Goal: Task Accomplishment & Management: Complete application form

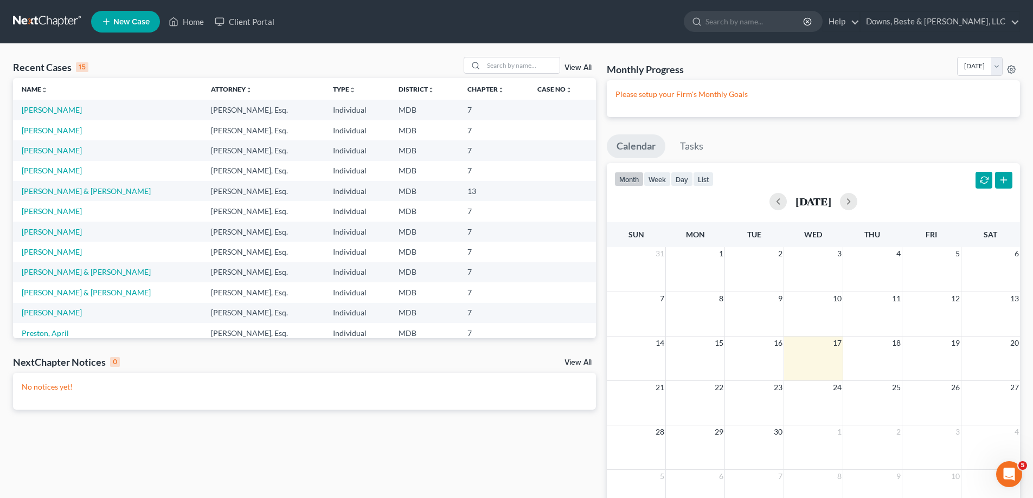
click at [50, 135] on td "[PERSON_NAME]" at bounding box center [107, 130] width 189 height 20
click at [51, 126] on link "[PERSON_NAME]" at bounding box center [52, 130] width 60 height 9
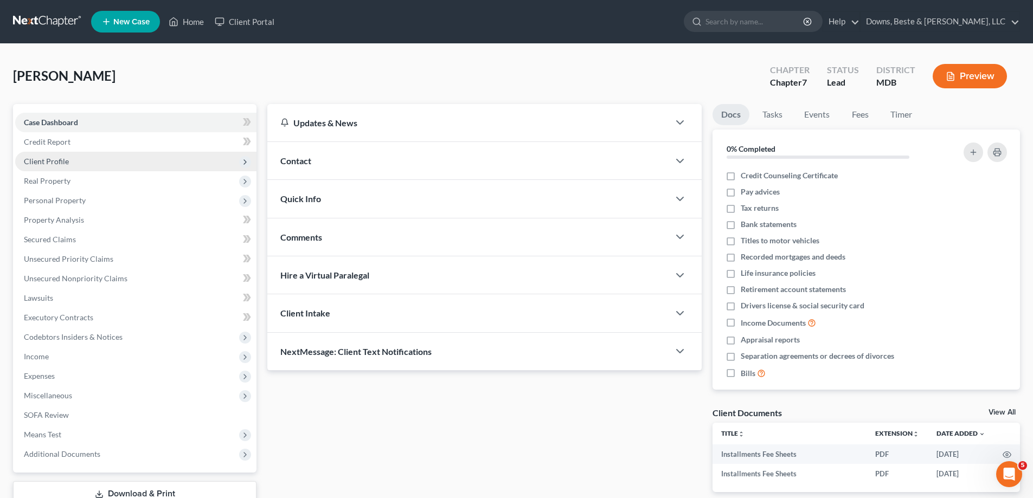
click at [87, 163] on span "Client Profile" at bounding box center [135, 162] width 241 height 20
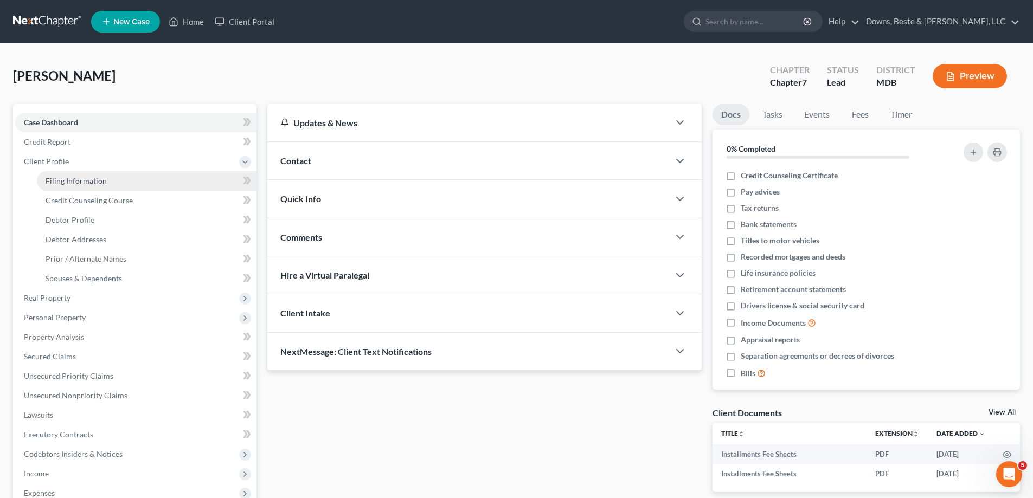
click at [84, 183] on span "Filing Information" at bounding box center [76, 180] width 61 height 9
select select "1"
select select "0"
select select "38"
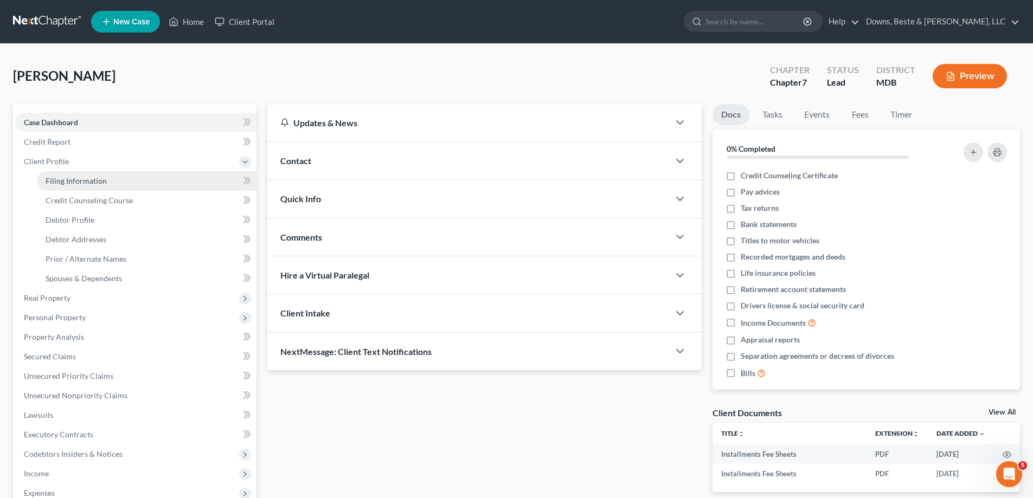
select select "21"
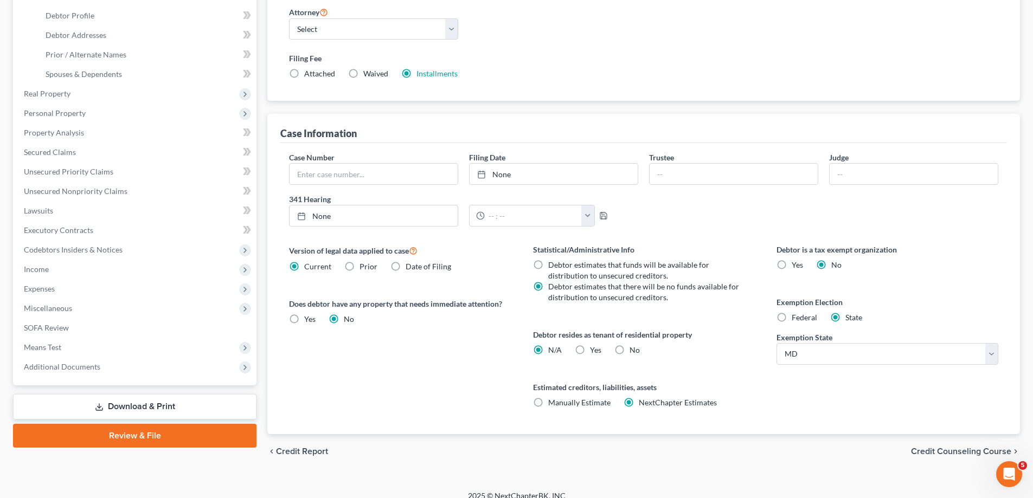
scroll to position [216, 0]
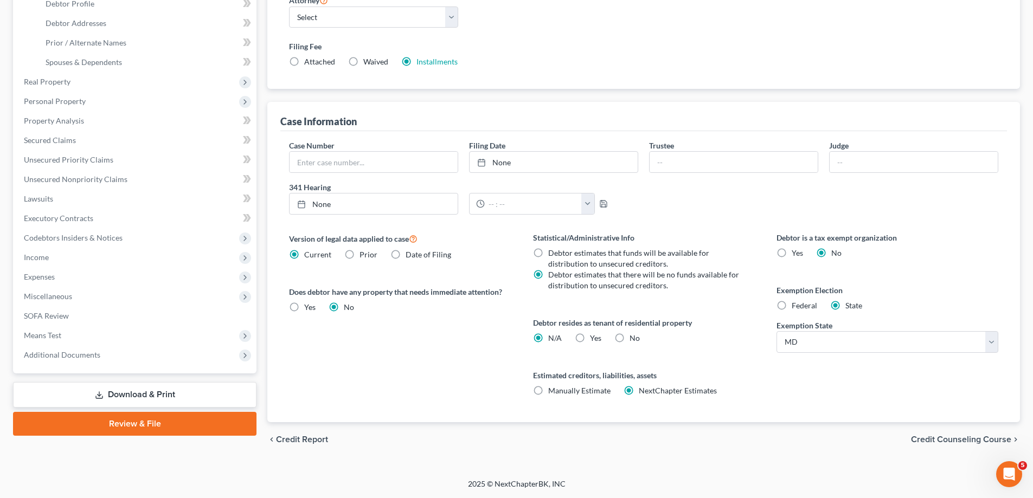
click at [138, 401] on link "Download & Print" at bounding box center [135, 394] width 244 height 25
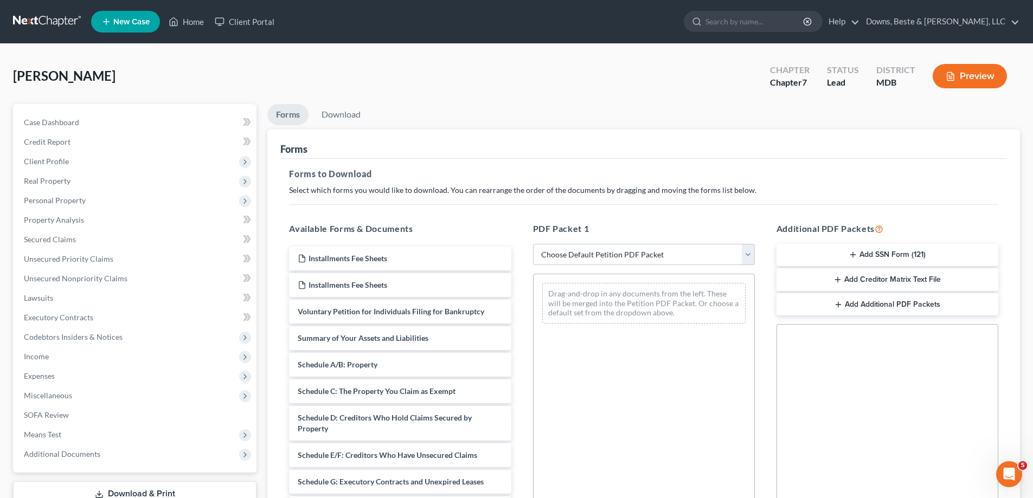
click at [877, 280] on button "Add Creditor Matrix Text File" at bounding box center [888, 279] width 222 height 23
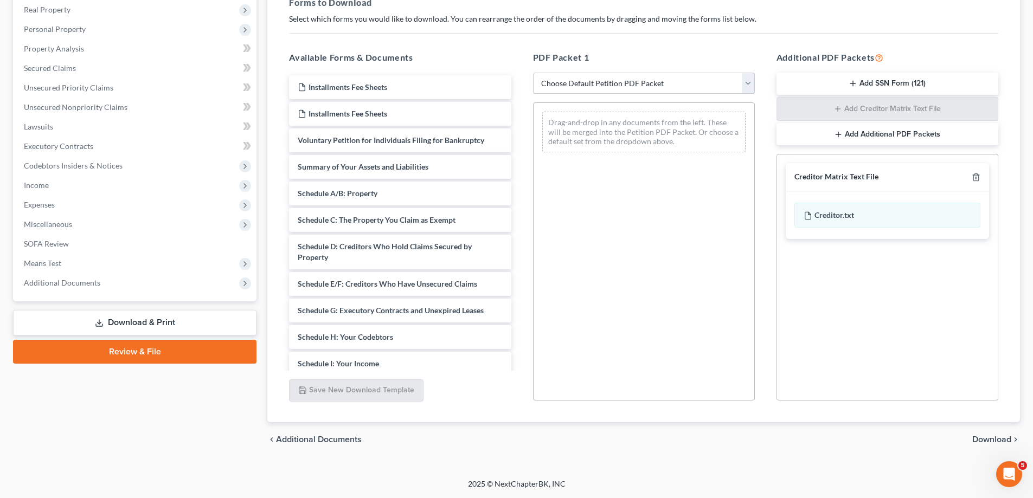
click at [992, 436] on span "Download" at bounding box center [991, 439] width 39 height 9
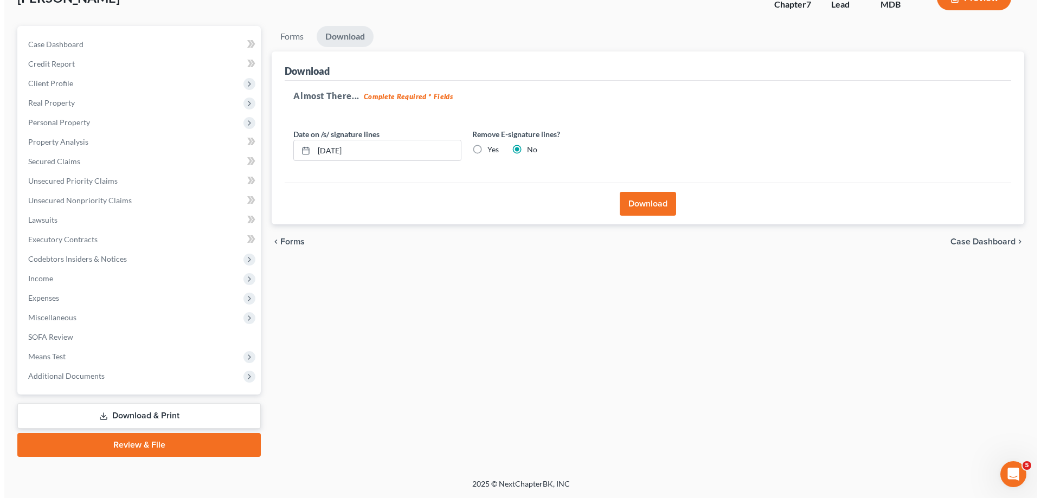
scroll to position [78, 0]
click at [654, 197] on button "Download" at bounding box center [644, 204] width 56 height 24
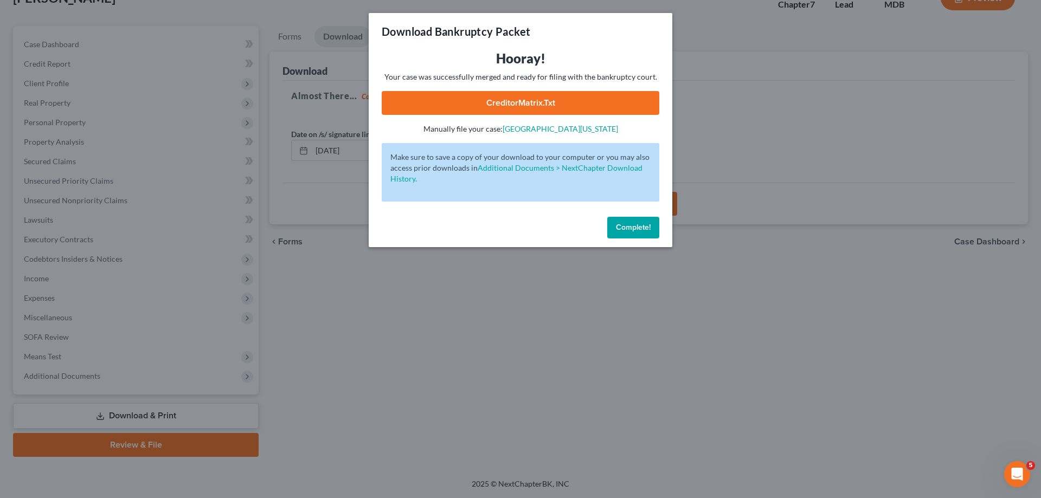
click at [518, 105] on link "CreditorMatrix.txt" at bounding box center [521, 103] width 278 height 24
